Goal: Information Seeking & Learning: Learn about a topic

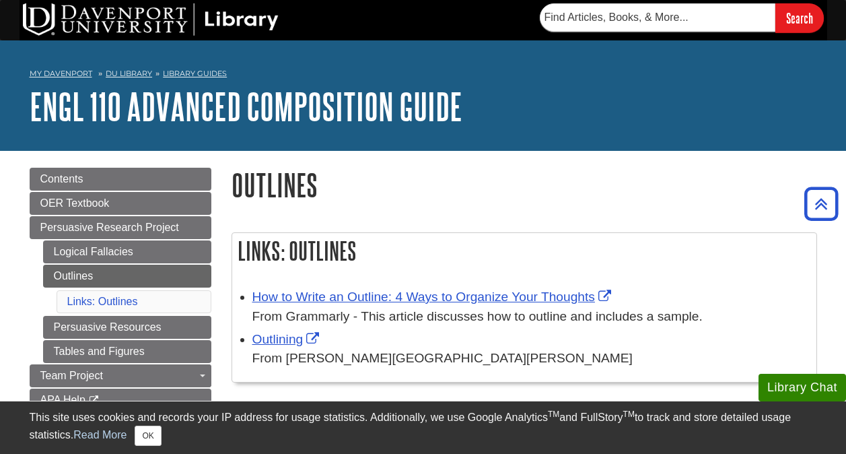
scroll to position [189, 0]
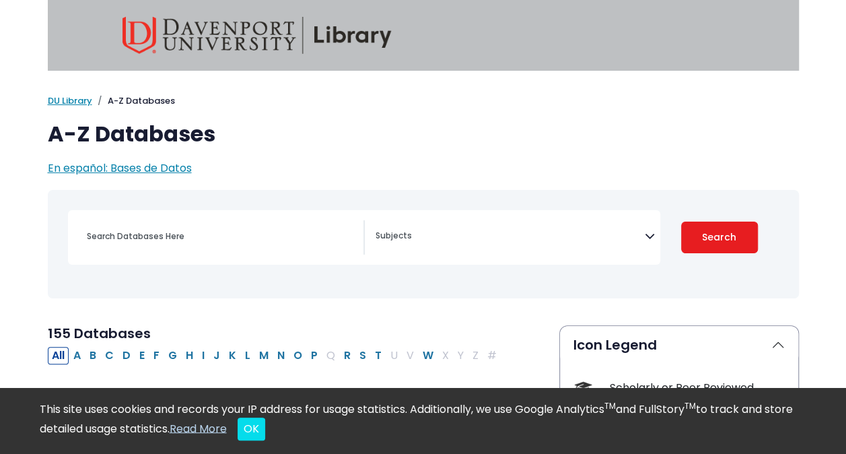
click at [307, 355] on button "P" at bounding box center [314, 355] width 15 height 17
select select "Database Subject Filter"
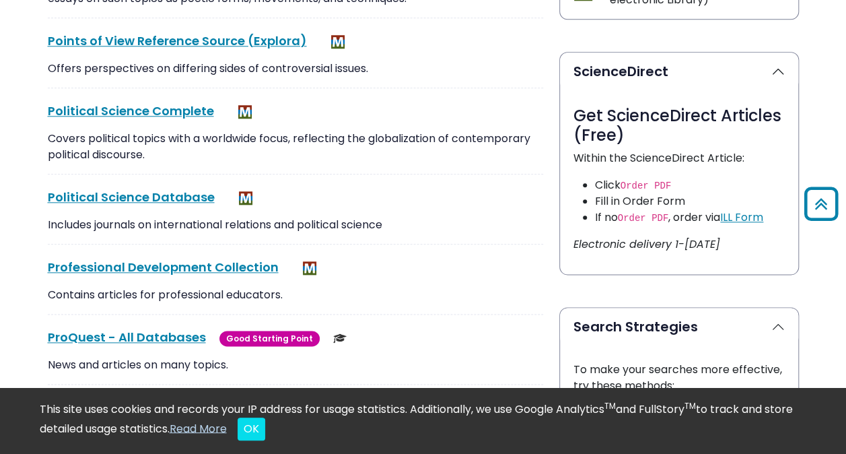
scroll to position [855, 0]
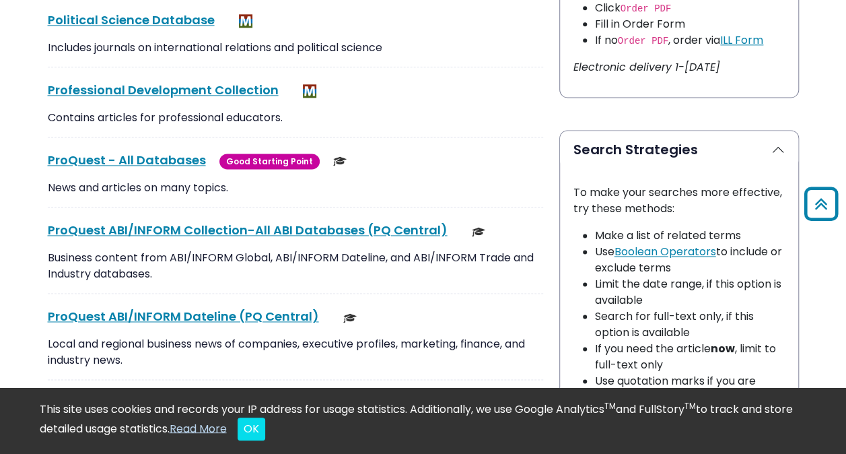
click at [160, 160] on link "ProQuest - All Databases This link opens in a new window" at bounding box center [127, 159] width 158 height 17
